Goal: Navigation & Orientation: Find specific page/section

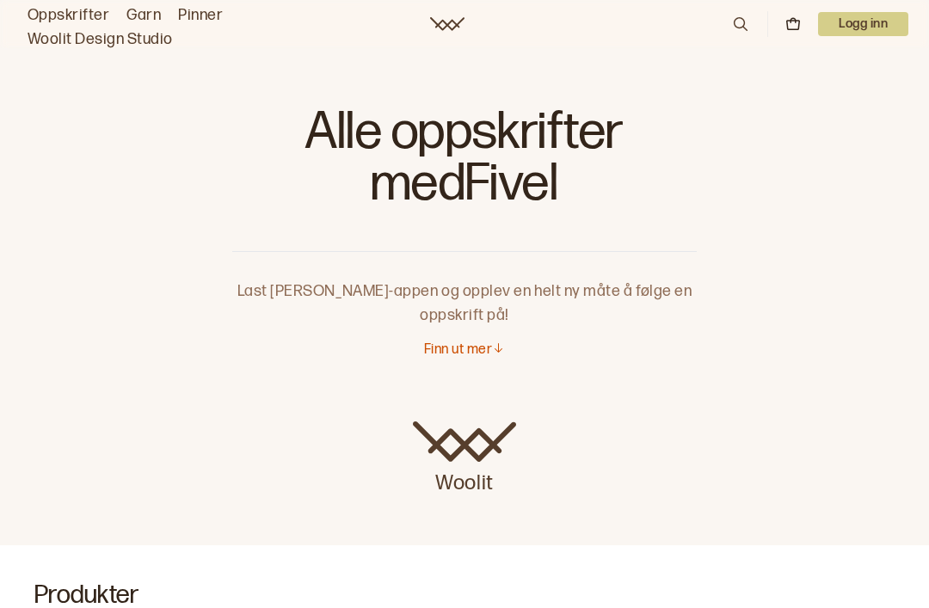
click at [75, 15] on link "Oppskrifter" at bounding box center [69, 15] width 82 height 24
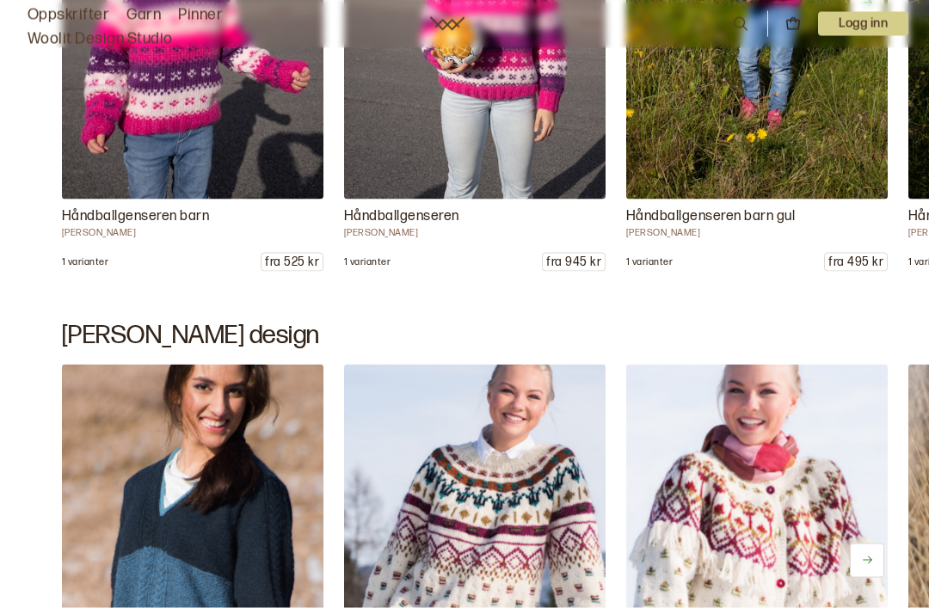
scroll to position [12683, 0]
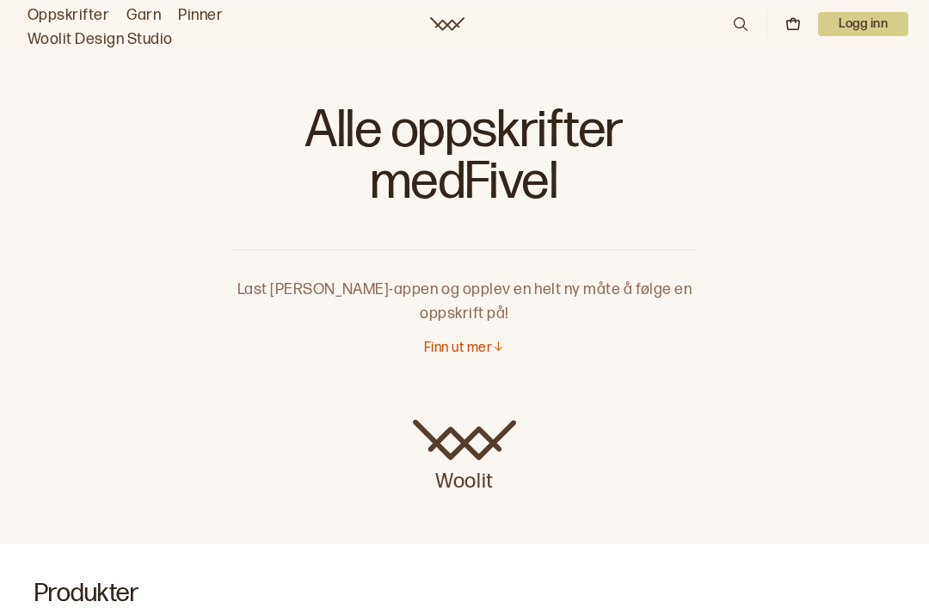
scroll to position [3, 0]
click at [864, 32] on p "Logg inn" at bounding box center [863, 24] width 90 height 24
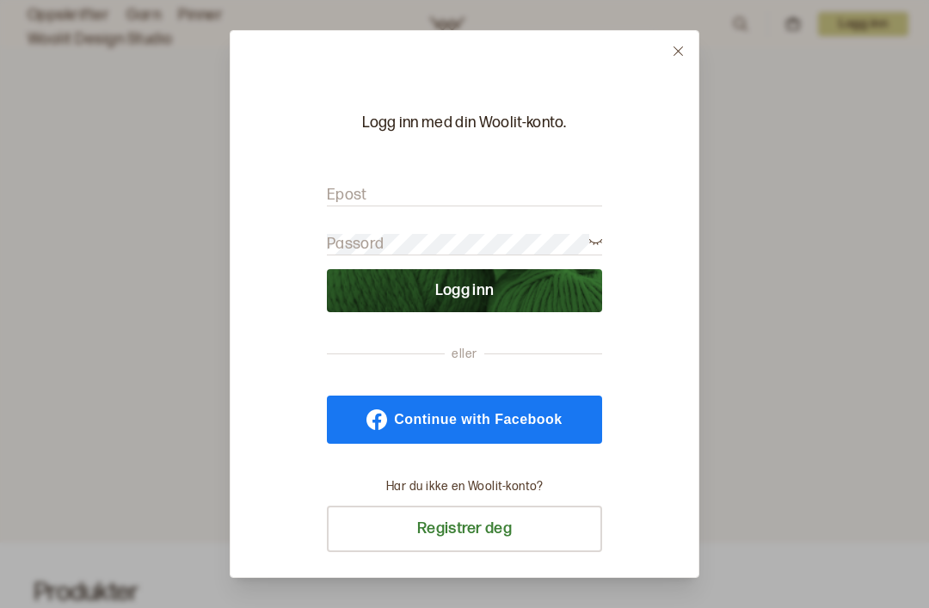
click at [689, 32] on button at bounding box center [678, 51] width 40 height 40
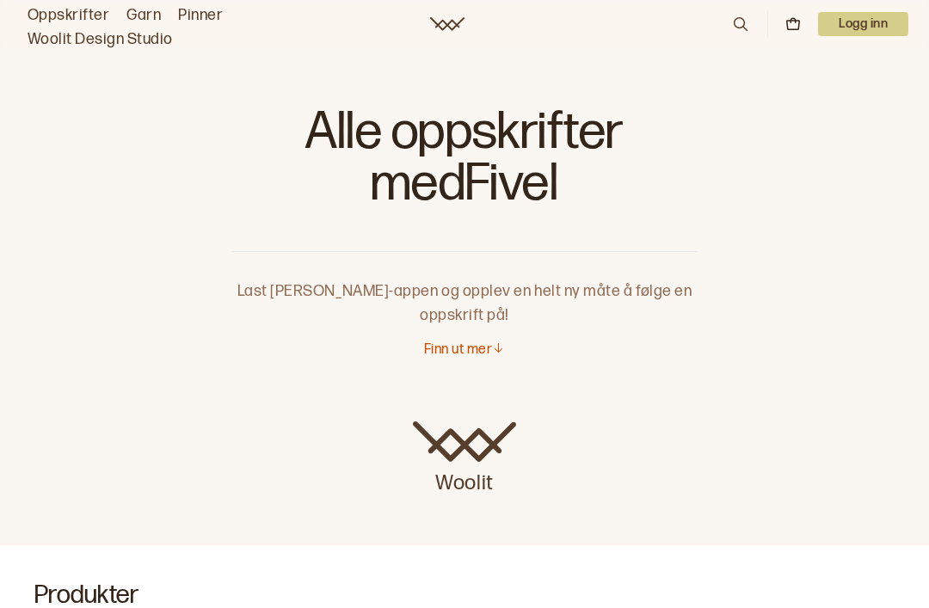
click at [497, 342] on icon at bounding box center [498, 348] width 13 height 13
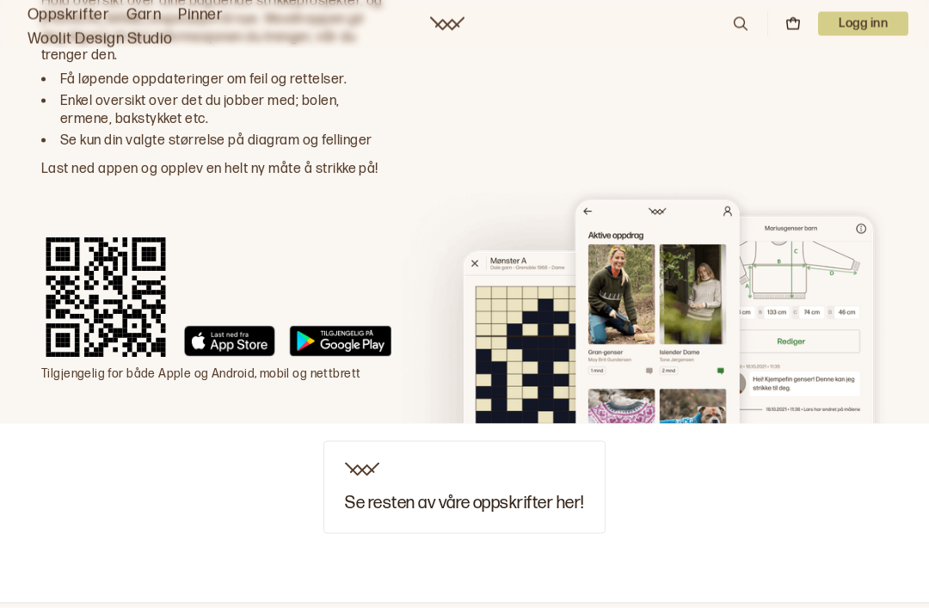
scroll to position [2319, 0]
click at [493, 493] on h3 "Se resten av våre oppskrifter her!" at bounding box center [464, 502] width 238 height 19
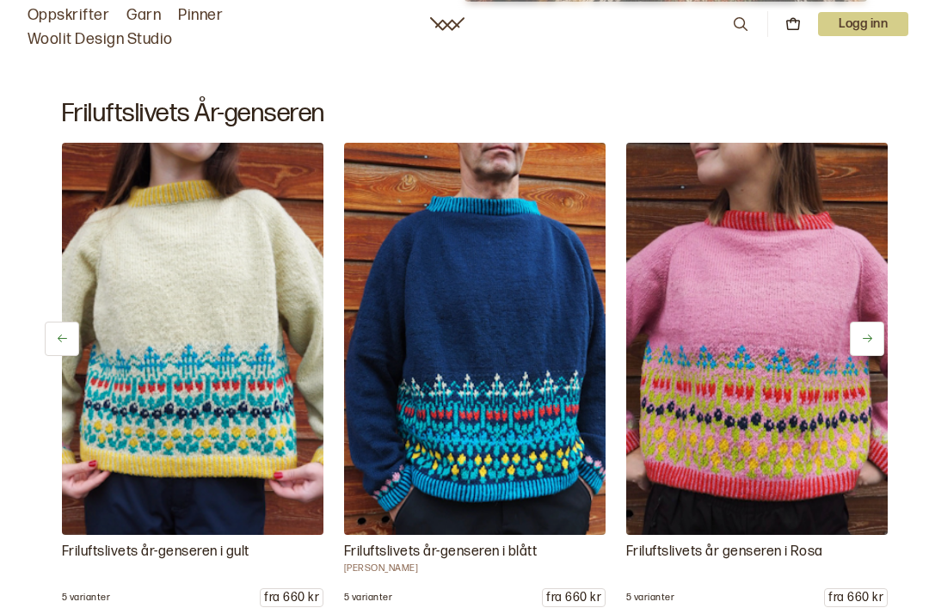
click at [873, 356] on button at bounding box center [867, 339] width 34 height 34
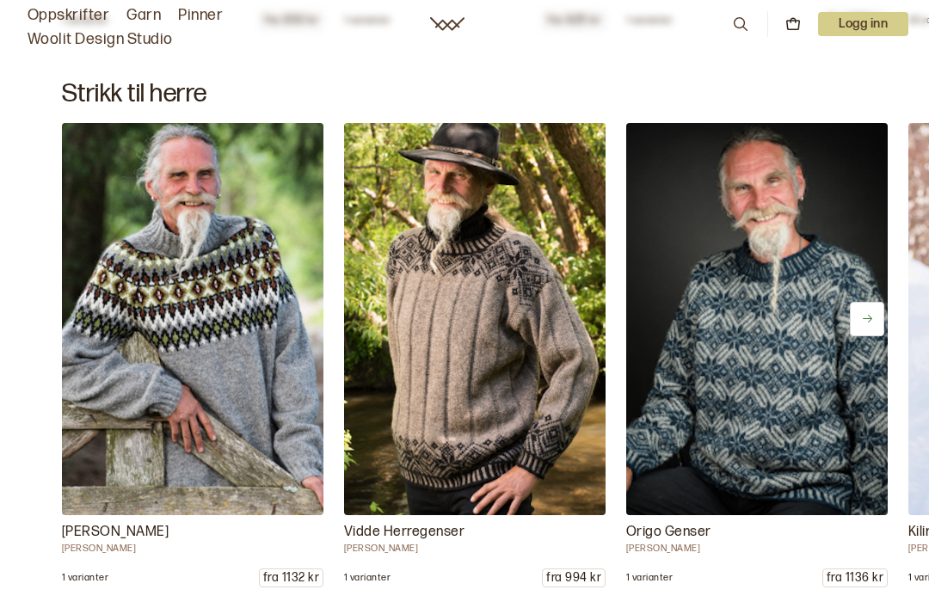
scroll to position [23294, 0]
